Goal: Task Accomplishment & Management: Manage account settings

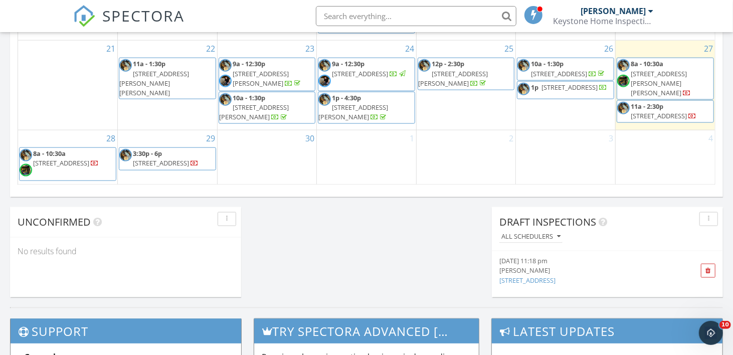
scroll to position [735, 0]
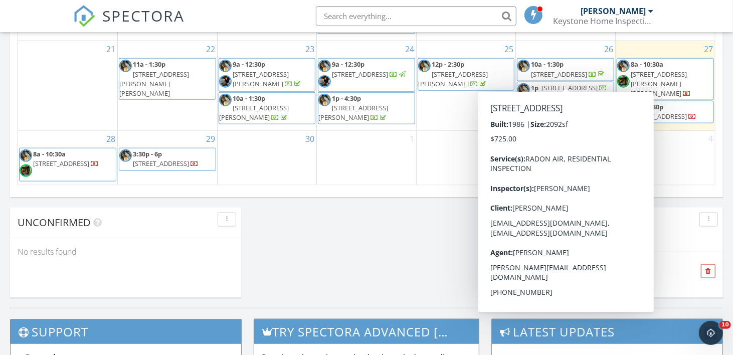
click at [587, 72] on span "10 Prospect St, Upton 01568" at bounding box center [559, 74] width 56 height 9
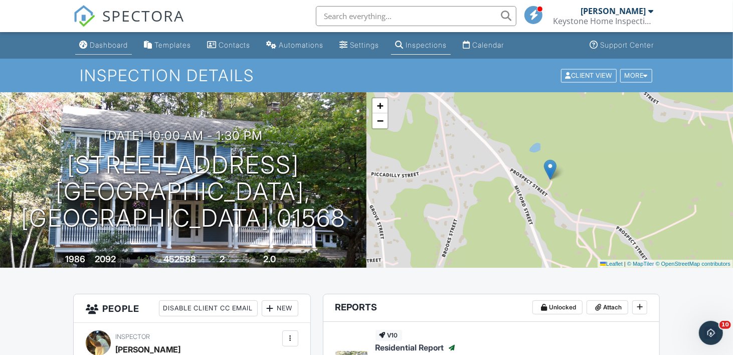
click at [100, 46] on div "Dashboard" at bounding box center [109, 45] width 38 height 9
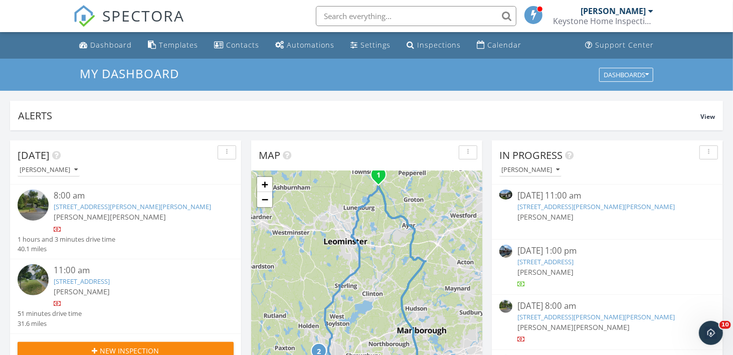
click at [100, 202] on link "6 Shirley Rd, Townsend, MA 01469" at bounding box center [132, 206] width 157 height 9
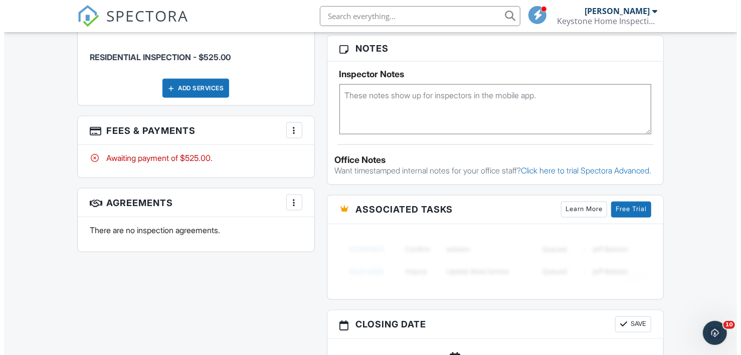
scroll to position [667, 0]
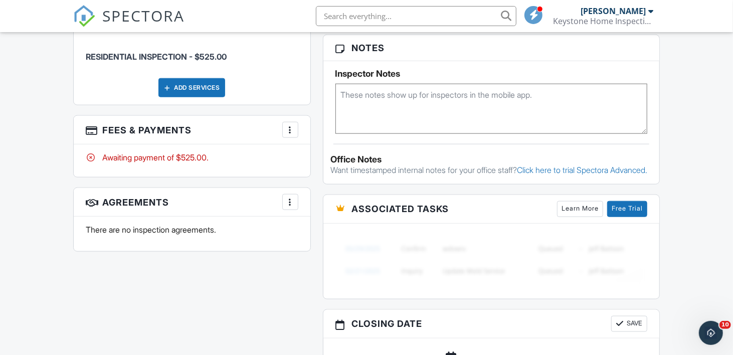
click at [290, 125] on div at bounding box center [290, 130] width 10 height 10
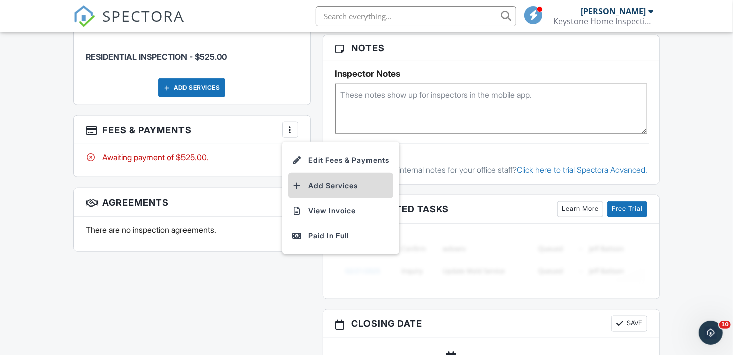
click at [355, 176] on li "Add Services" at bounding box center [340, 185] width 105 height 25
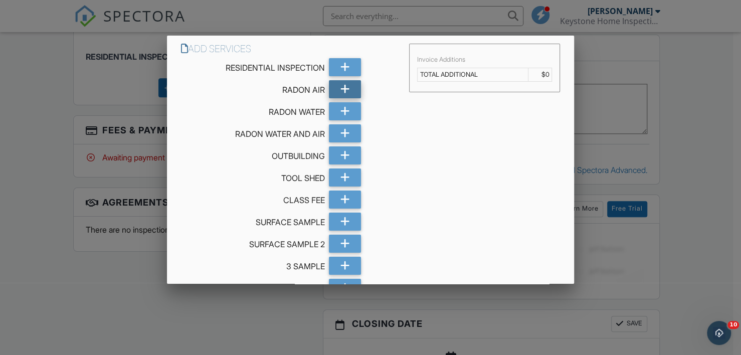
click at [340, 86] on icon at bounding box center [345, 89] width 10 height 18
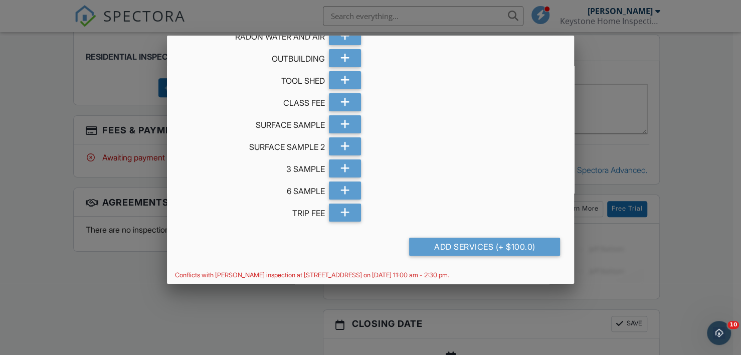
scroll to position [116, 0]
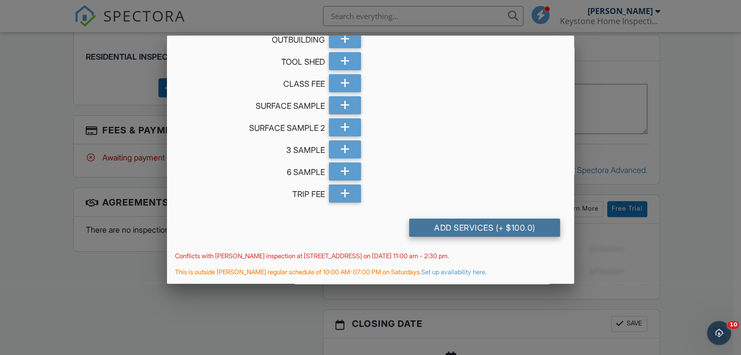
click at [482, 224] on div "Add Services (+ $100.0)" at bounding box center [484, 228] width 151 height 18
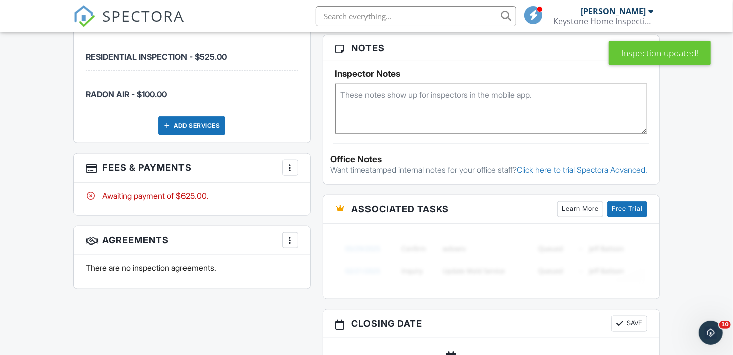
scroll to position [668, 0]
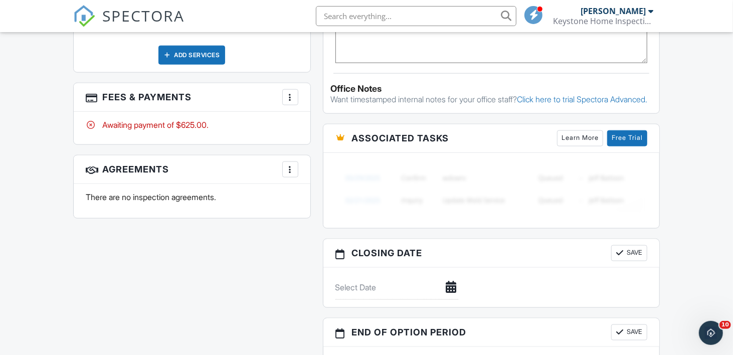
click at [291, 92] on div at bounding box center [290, 97] width 10 height 10
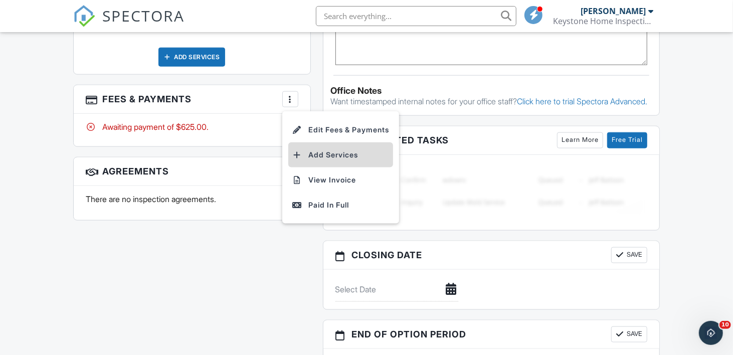
scroll to position [735, 0]
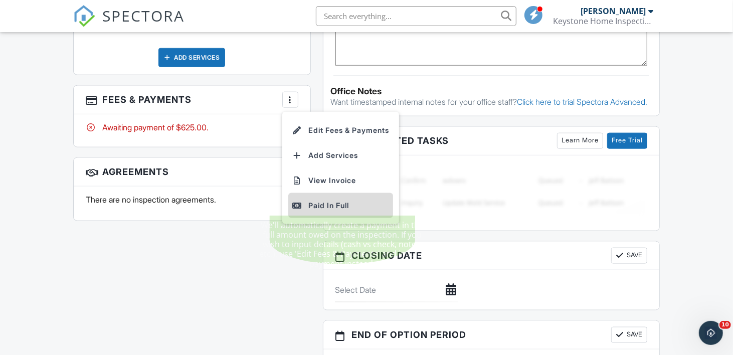
click at [333, 201] on div "Paid In Full" at bounding box center [340, 205] width 97 height 12
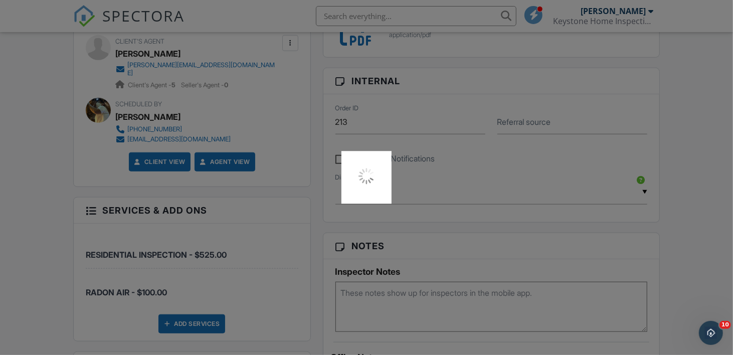
scroll to position [468, 0]
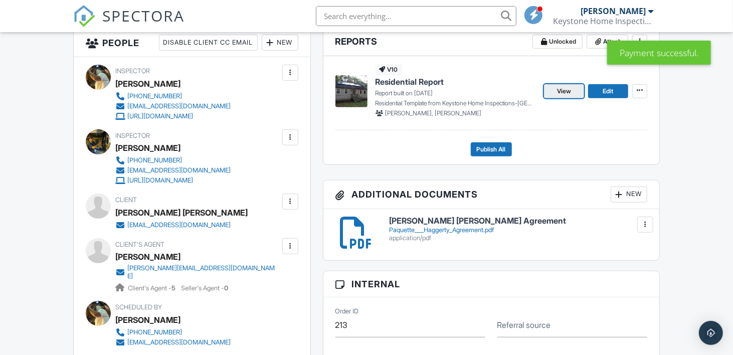
click at [559, 88] on span "View" at bounding box center [564, 91] width 14 height 10
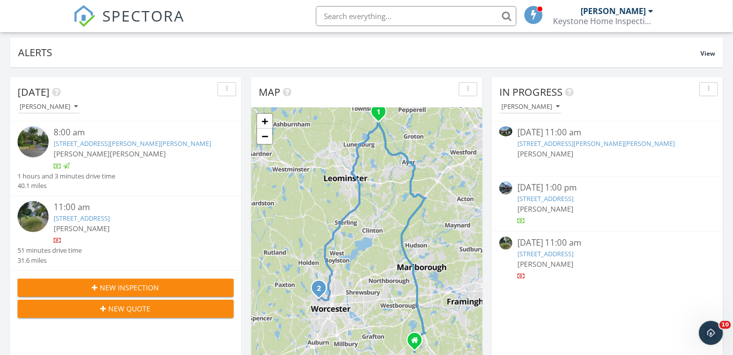
scroll to position [63, 0]
click at [110, 215] on link "[STREET_ADDRESS]" at bounding box center [82, 218] width 56 height 9
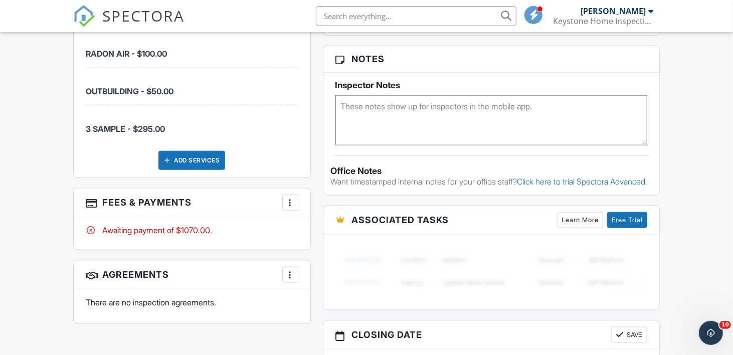
click at [295, 207] on div "More" at bounding box center [290, 202] width 16 height 16
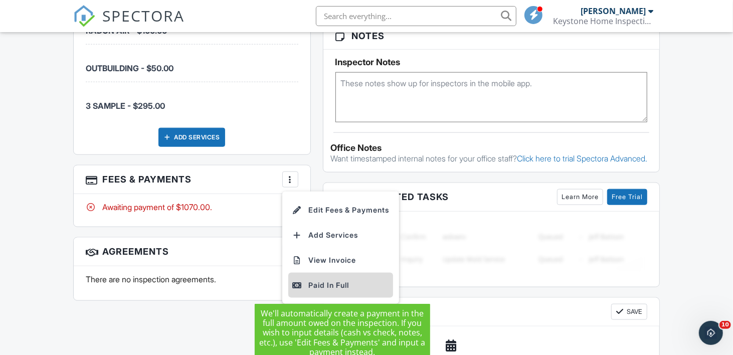
click at [339, 289] on li "Paid In Full" at bounding box center [340, 285] width 105 height 25
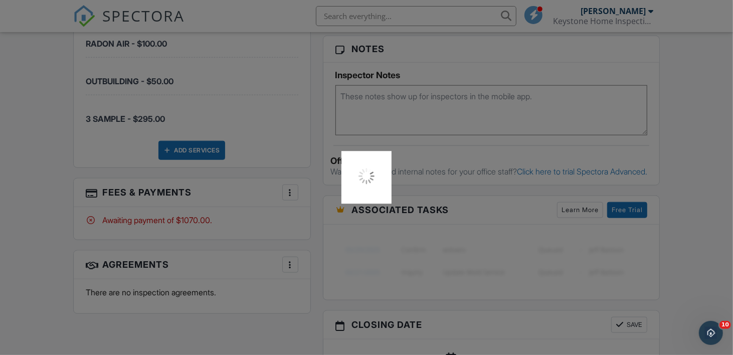
scroll to position [638, 0]
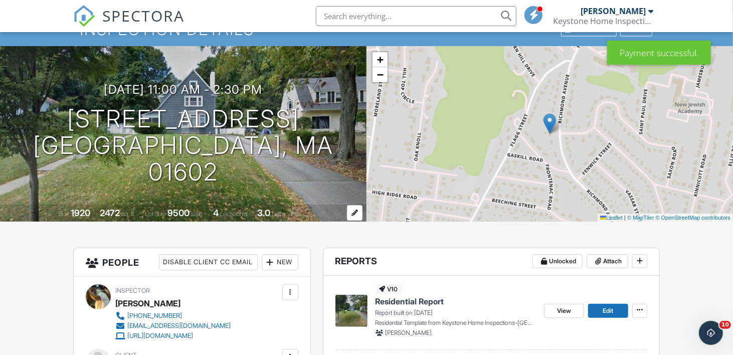
scroll to position [77, 0]
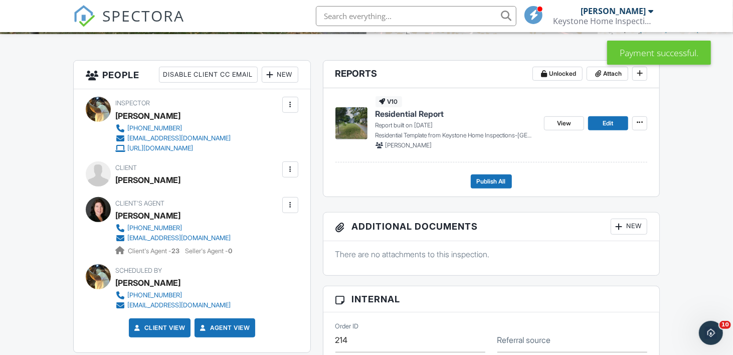
click at [288, 167] on div at bounding box center [290, 169] width 10 height 10
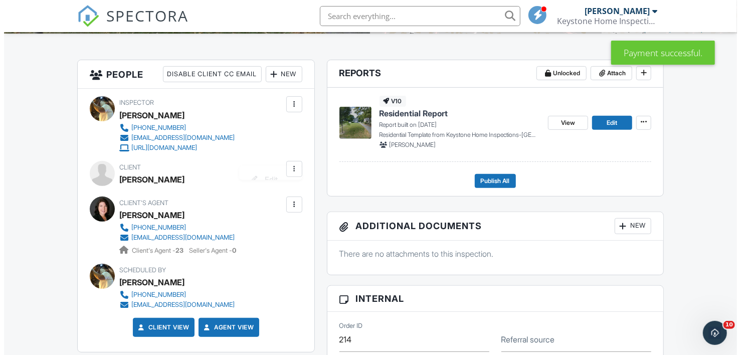
scroll to position [235, 0]
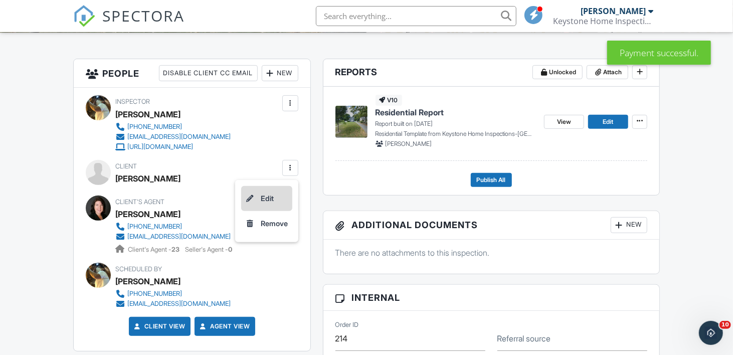
click at [270, 197] on li "Edit" at bounding box center [266, 198] width 51 height 25
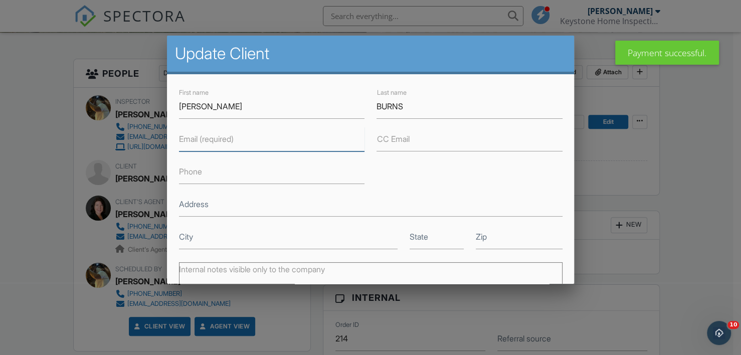
click at [247, 132] on input "Email (required)" at bounding box center [271, 139] width 185 height 25
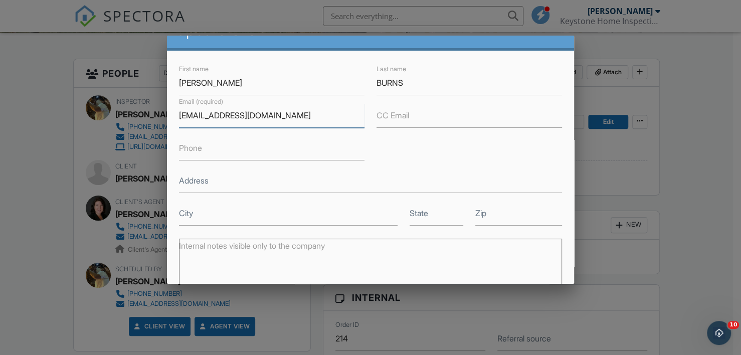
scroll to position [143, 0]
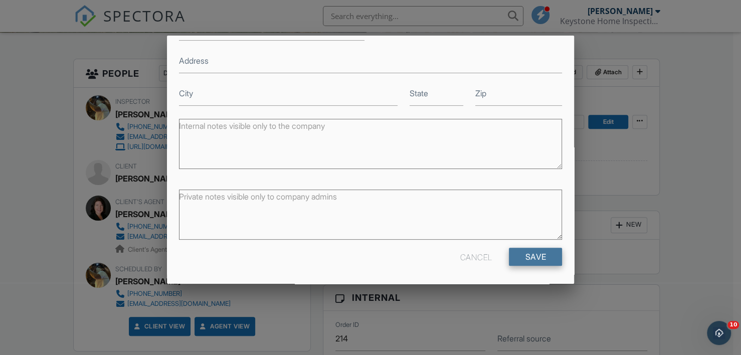
type input "RBURNS9099@GMAIL.COM"
click at [516, 250] on input "Save" at bounding box center [535, 257] width 53 height 18
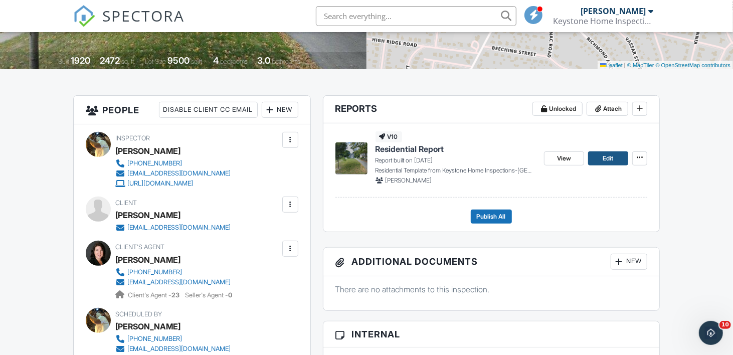
scroll to position [198, 0]
click at [608, 155] on span "Edit" at bounding box center [607, 159] width 11 height 10
